Goal: Task Accomplishment & Management: Complete application form

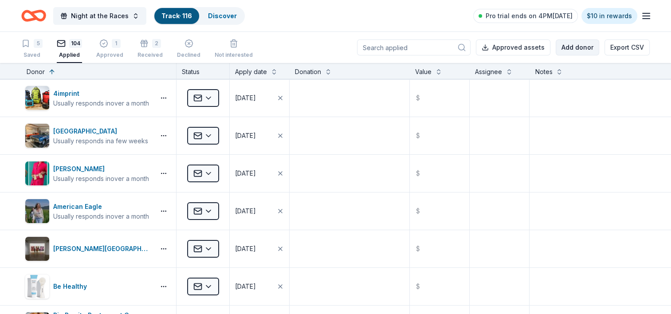
click at [568, 52] on button "Add donor" at bounding box center [577, 47] width 43 height 16
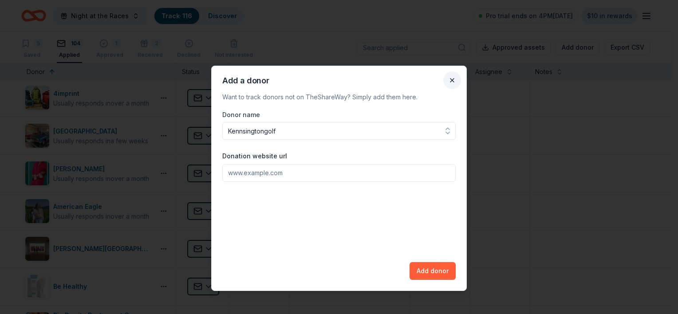
type input "Kennsingtongolf"
click at [456, 78] on button "Close" at bounding box center [452, 80] width 18 height 18
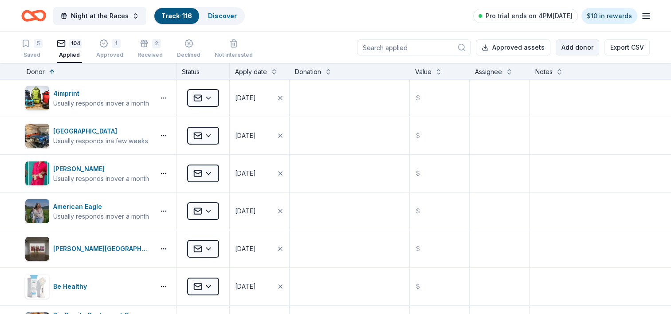
click at [568, 46] on button "Add donor" at bounding box center [577, 47] width 43 height 16
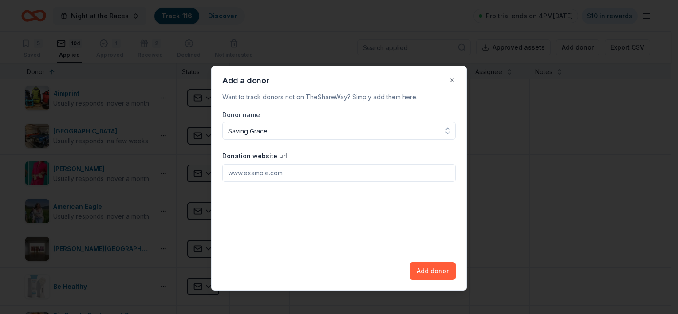
type input "Saving Grace"
click at [241, 171] on input "Donation website url" at bounding box center [338, 173] width 233 height 18
paste input "[URL][DOMAIN_NAME]"
type input "[URL][DOMAIN_NAME]"
click at [439, 270] on button "Add donor" at bounding box center [432, 271] width 46 height 18
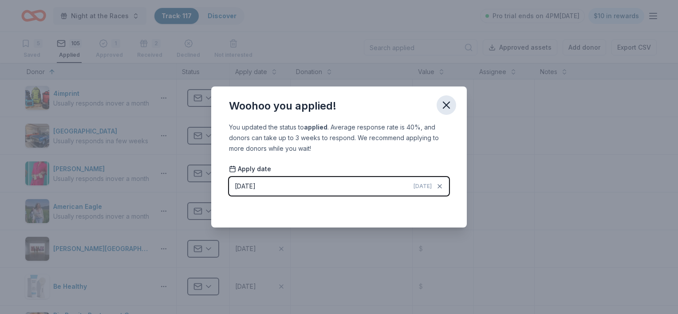
click at [447, 106] on icon "button" at bounding box center [446, 105] width 6 height 6
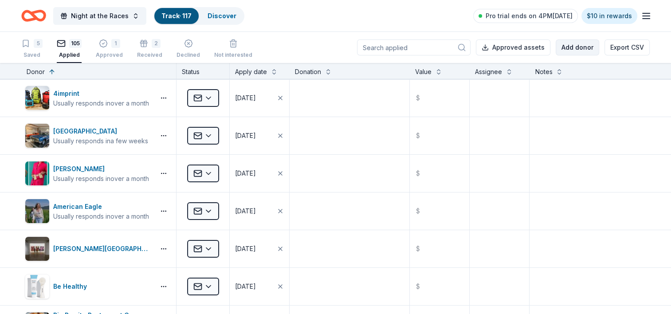
click at [563, 47] on button "Add donor" at bounding box center [577, 47] width 43 height 16
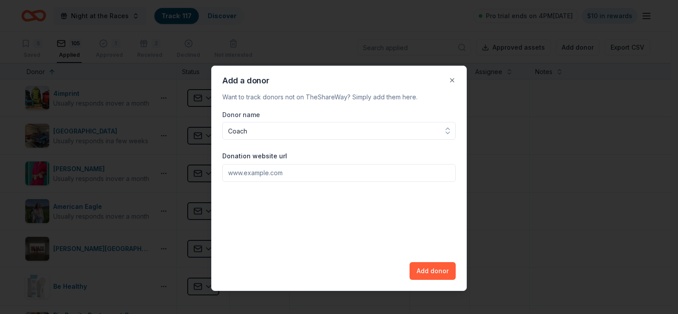
type input "Coach"
click at [332, 174] on input "Donation website url" at bounding box center [338, 173] width 233 height 18
paste input "[URL][DOMAIN_NAME]"
type input "[URL][DOMAIN_NAME]"
click at [439, 268] on button "Add donor" at bounding box center [432, 271] width 46 height 18
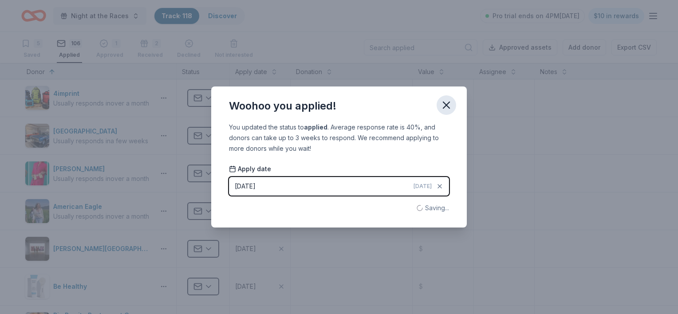
click at [446, 106] on icon "button" at bounding box center [446, 105] width 6 height 6
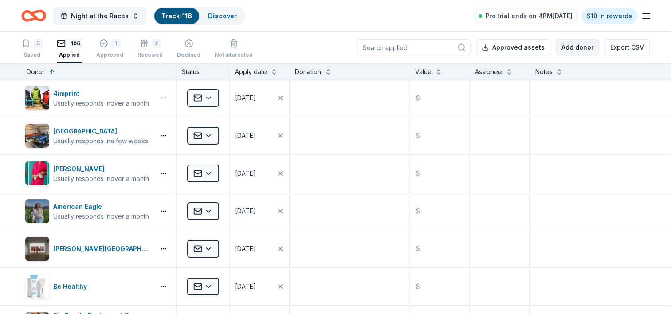
click at [571, 43] on button "Add donor" at bounding box center [577, 47] width 43 height 16
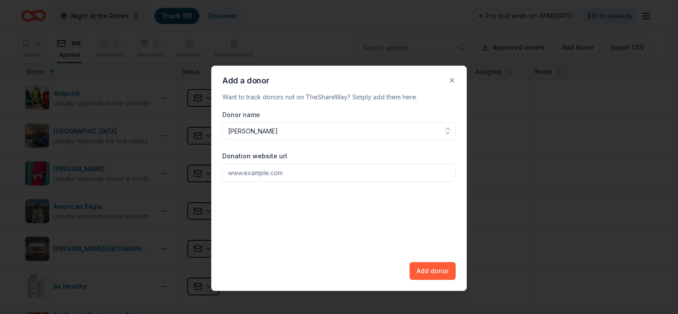
type input "[PERSON_NAME]"
click at [353, 169] on input "Donation website url" at bounding box center [338, 173] width 233 height 18
paste input "[URL][DOMAIN_NAME]"
type input "[URL][DOMAIN_NAME]"
click at [449, 274] on button "Add donor" at bounding box center [432, 271] width 46 height 18
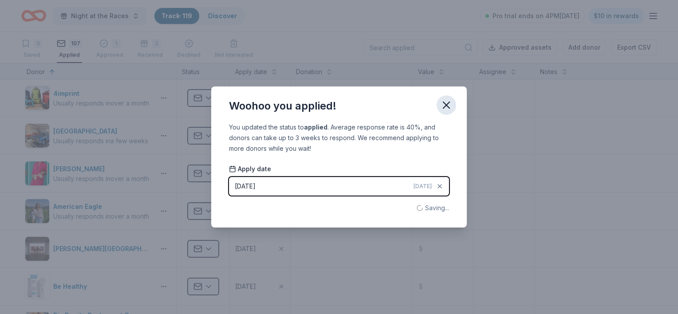
click at [445, 106] on icon "button" at bounding box center [446, 105] width 6 height 6
